Goal: Transaction & Acquisition: Purchase product/service

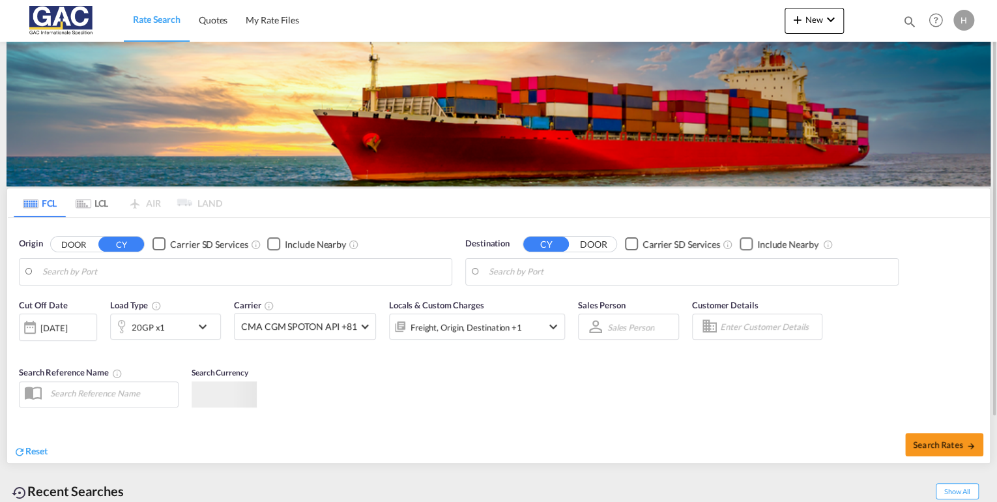
type input "[GEOGRAPHIC_DATA], DEBRV"
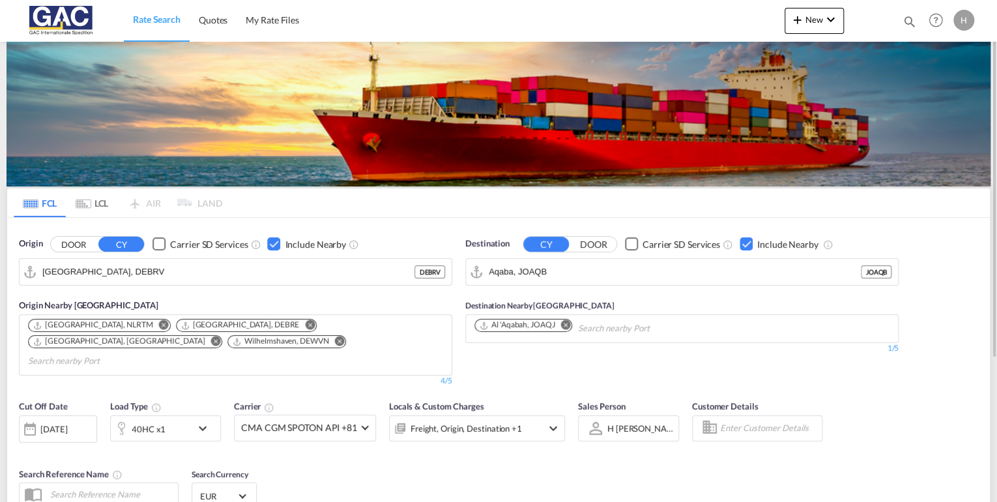
click at [167, 415] on div "40HC x1" at bounding box center [151, 428] width 81 height 26
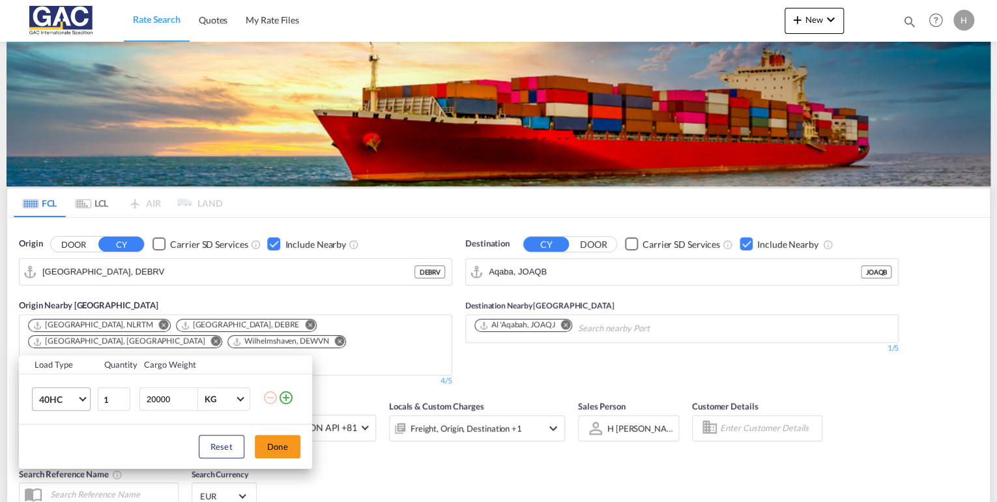
click at [57, 397] on span "40HC" at bounding box center [58, 399] width 38 height 13
click at [68, 336] on md-option "20GP" at bounding box center [72, 336] width 89 height 31
drag, startPoint x: 284, startPoint y: 447, endPoint x: 300, endPoint y: 440, distance: 16.9
click at [284, 446] on button "Done" at bounding box center [278, 446] width 46 height 23
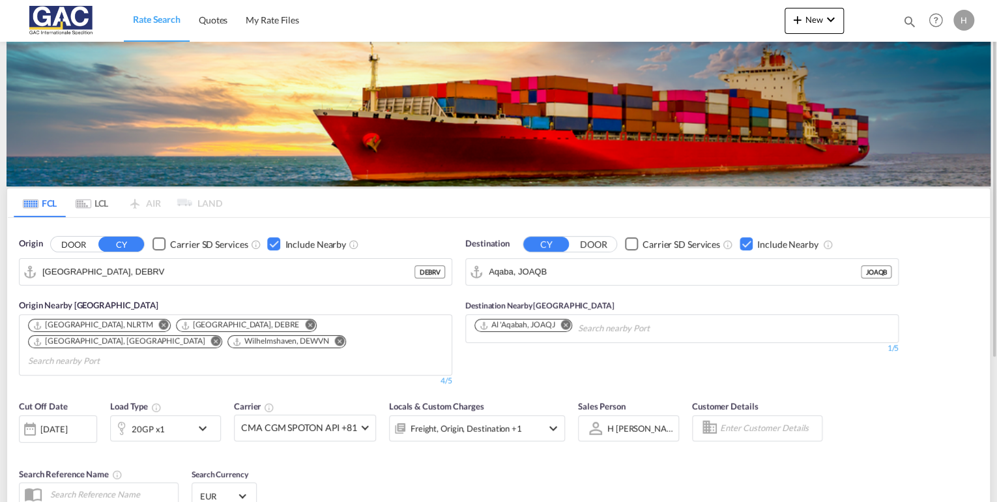
click at [743, 240] on div "Checkbox No Ink" at bounding box center [746, 243] width 13 height 13
click at [562, 273] on input "Aqaba, JOAQB" at bounding box center [690, 272] width 403 height 20
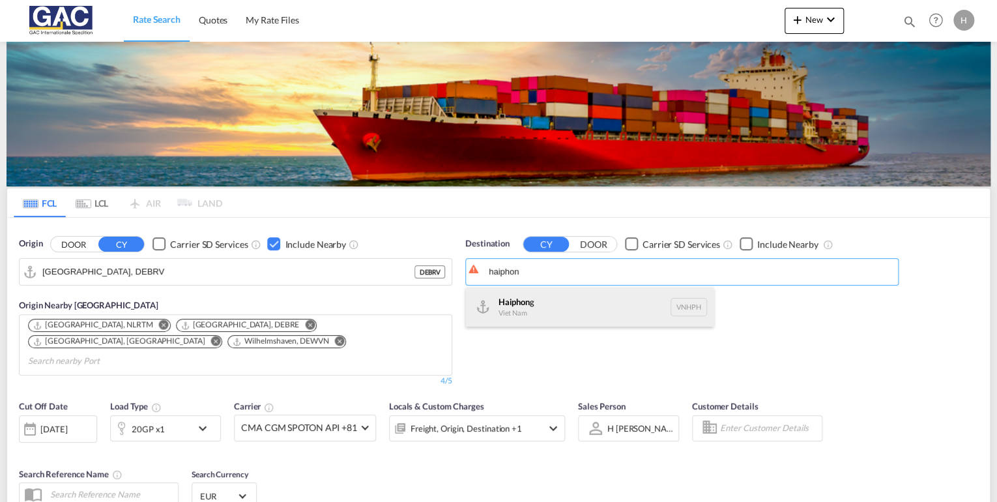
click at [521, 295] on div "Haiphon g Viet Nam VNHPH" at bounding box center [590, 306] width 248 height 39
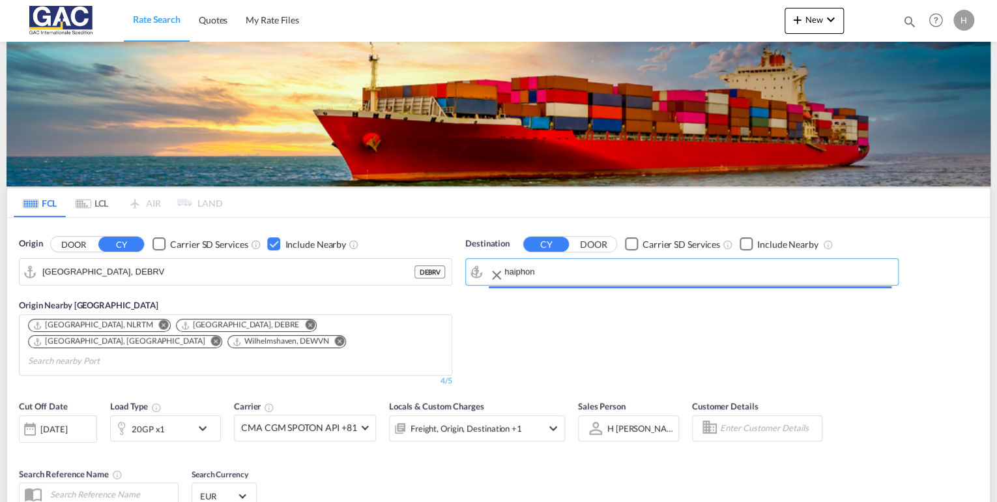
type input "Haiphong, VNHPH"
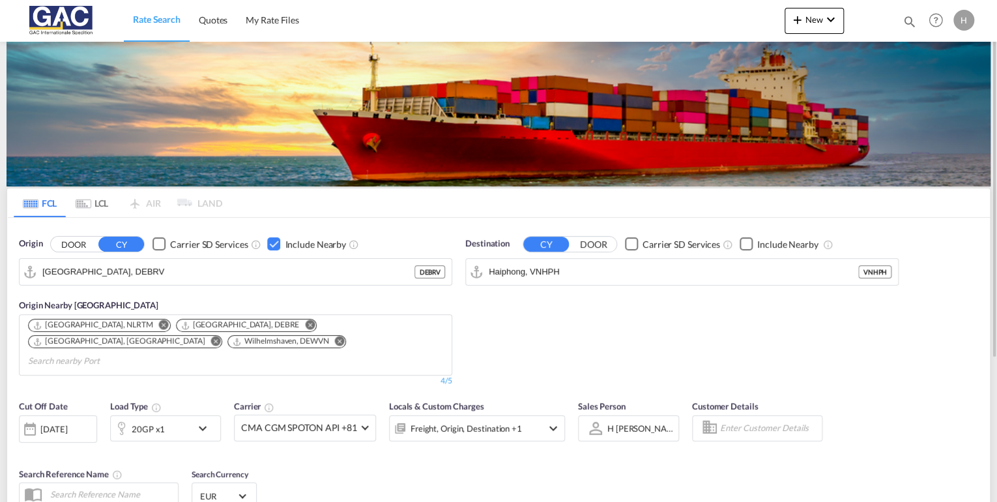
click at [748, 244] on div "Checkbox No Ink" at bounding box center [746, 243] width 13 height 13
click at [745, 248] on div "Checkbox No Ink" at bounding box center [746, 243] width 13 height 13
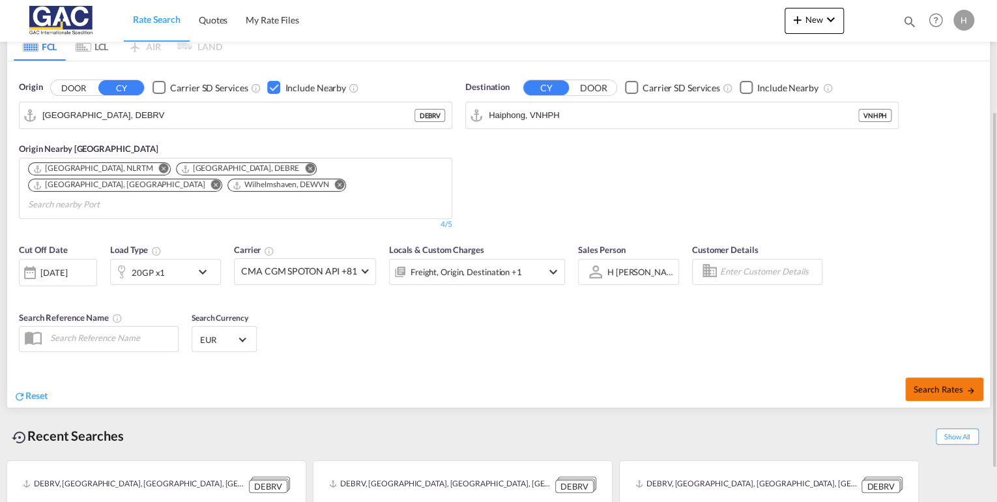
click at [937, 384] on span "Search Rates" at bounding box center [944, 389] width 63 height 10
type input "DEBRV to VNHPH / [DATE]"
